Goal: Information Seeking & Learning: Learn about a topic

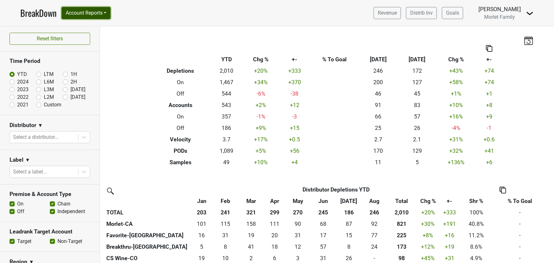
click at [72, 12] on button "Account Reports" at bounding box center [86, 13] width 49 height 12
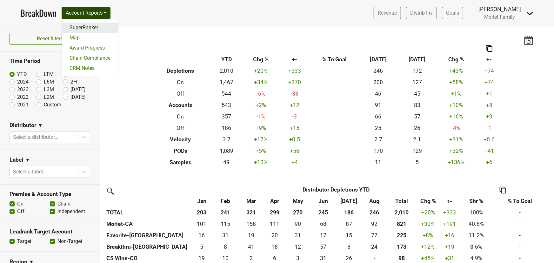
click at [71, 25] on link "SuperRanker" at bounding box center [90, 28] width 56 height 10
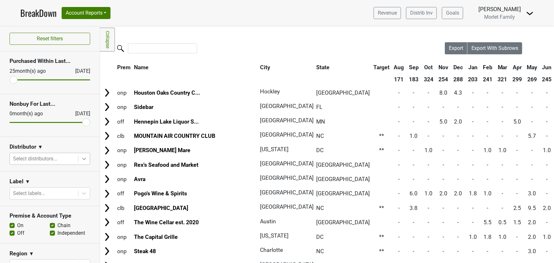
click at [81, 160] on icon at bounding box center [84, 159] width 6 height 6
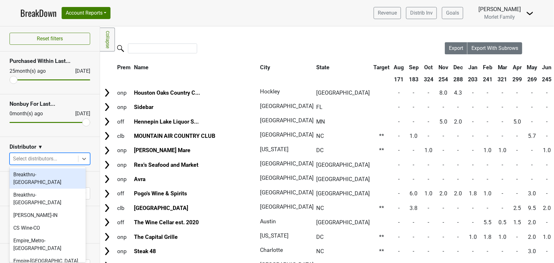
click at [67, 175] on div "Breakthru-FL" at bounding box center [48, 178] width 76 height 20
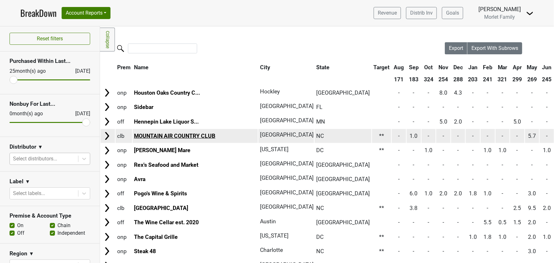
click at [171, 136] on link "MOUNTAIN AIR COUNTRY CLUB" at bounding box center [174, 136] width 81 height 6
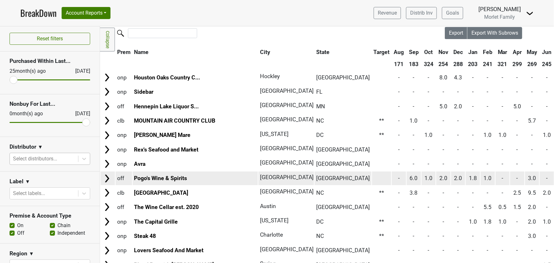
scroll to position [29, 0]
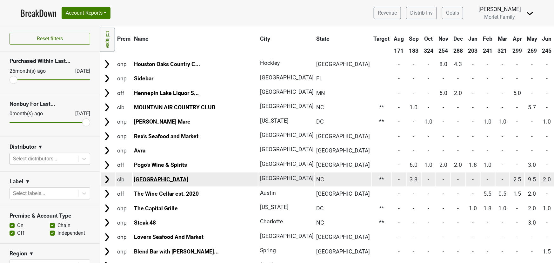
click at [175, 179] on link "Lake Toxaway Country Club" at bounding box center [161, 179] width 54 height 6
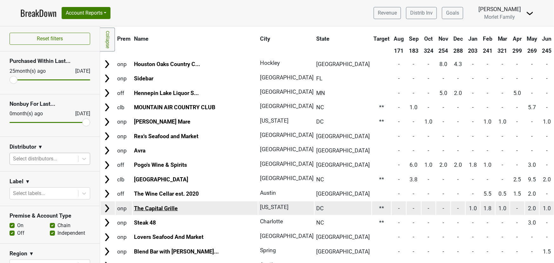
click at [169, 209] on link "The Capital Grille" at bounding box center [156, 208] width 44 height 6
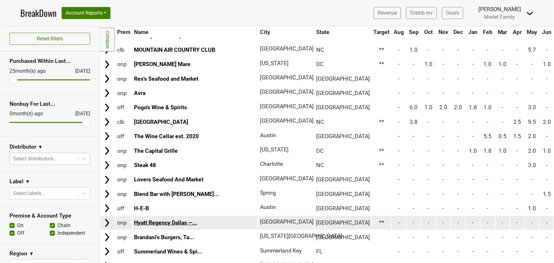
scroll to position [86, 0]
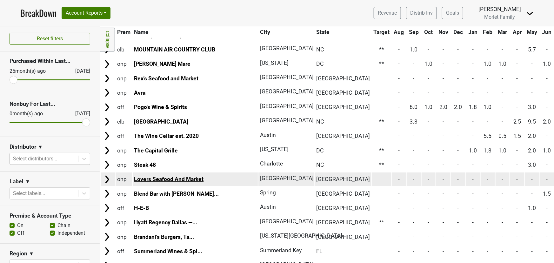
click at [177, 177] on link "Lovers Seafood And Market" at bounding box center [169, 179] width 70 height 6
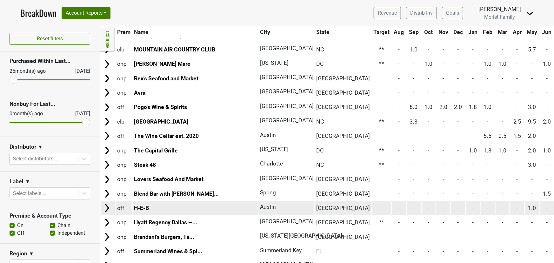
scroll to position [115, 0]
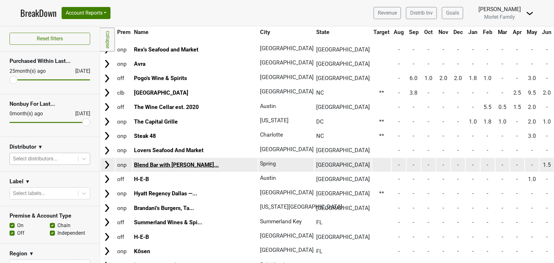
click at [180, 165] on link "Blend Bar with Davidof..." at bounding box center [176, 165] width 85 height 6
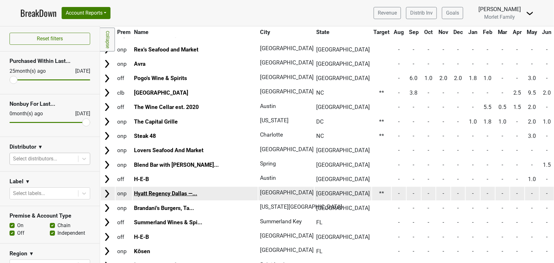
click at [176, 194] on link "Hyatt Regency Dallas —..." at bounding box center [165, 193] width 63 height 6
click at [164, 191] on link "Hyatt Regency Dallas —..." at bounding box center [165, 193] width 63 height 6
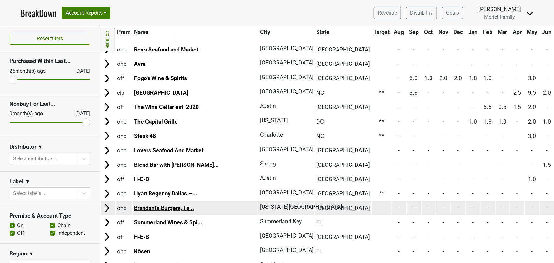
click at [185, 207] on link "Brandani's Burgers, Ta..." at bounding box center [164, 208] width 60 height 6
click at [183, 205] on link "Brandani's Burgers, Ta..." at bounding box center [164, 208] width 60 height 6
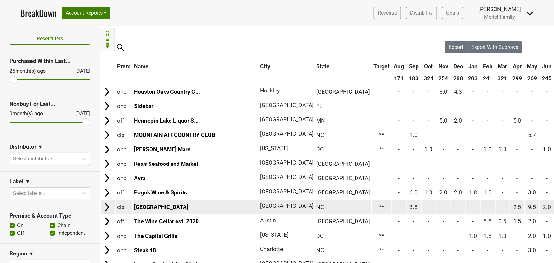
scroll to position [0, 0]
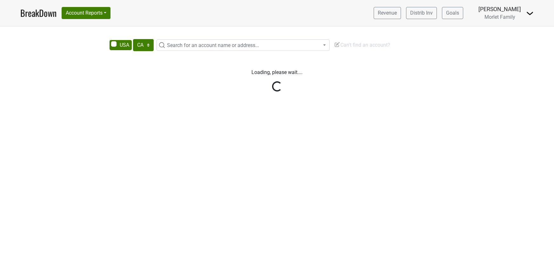
select select "CA"
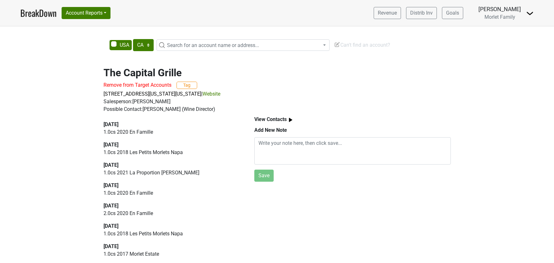
select select "CA"
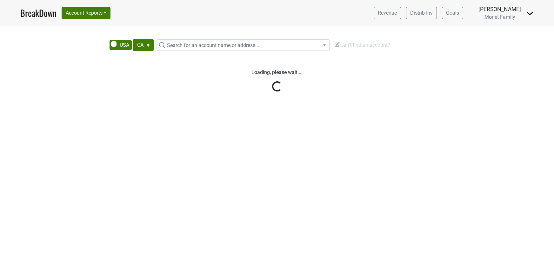
select select "CA"
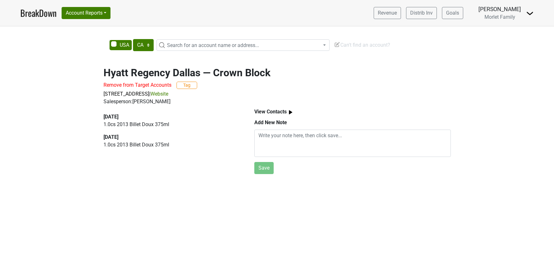
select select "CA"
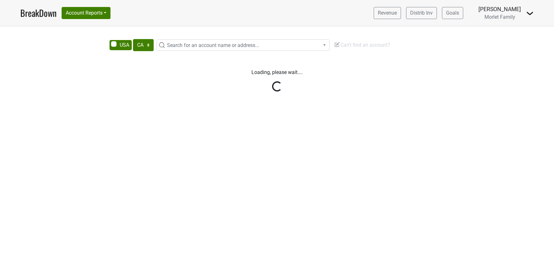
select select "CA"
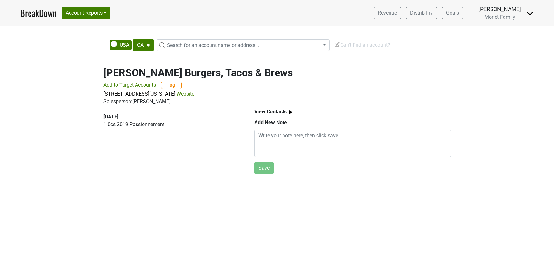
select select "CA"
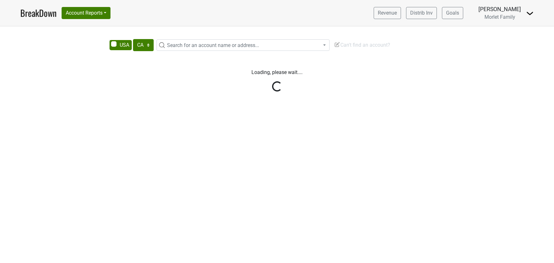
select select "CA"
